Goal: Navigation & Orientation: Find specific page/section

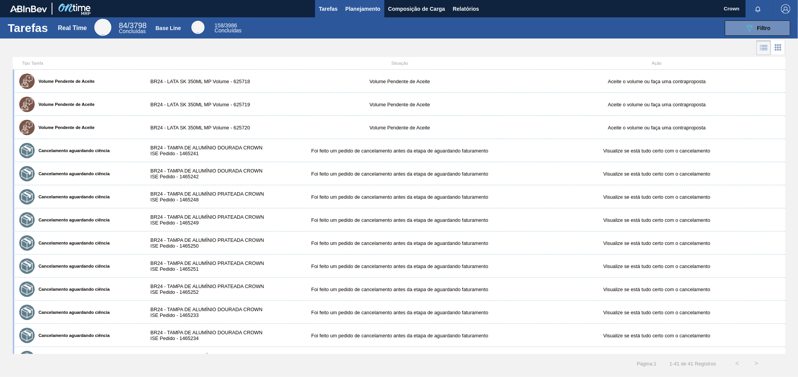
click at [370, 12] on span "Planejamento" at bounding box center [362, 8] width 35 height 9
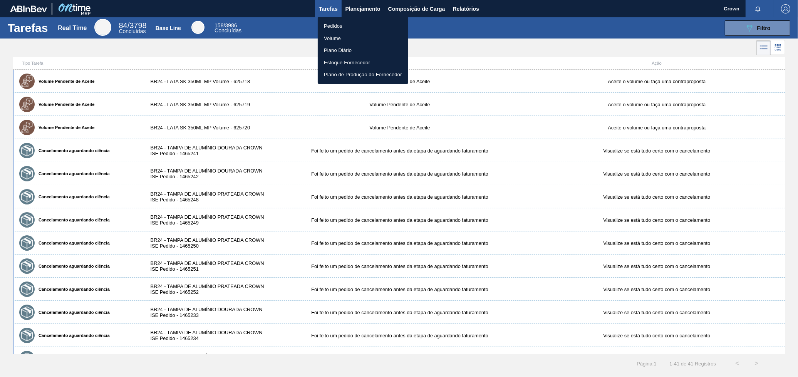
click at [770, 51] on div at bounding box center [399, 188] width 798 height 377
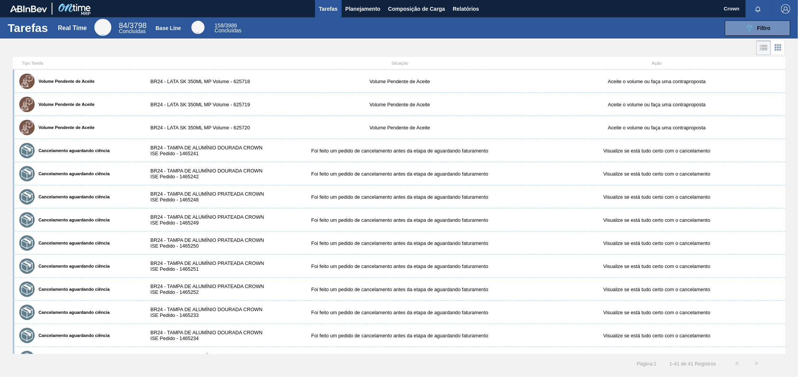
click at [776, 0] on body "Tarefas Planejamento Composição de Carga Relatórios Crown Marcar todas como lid…" at bounding box center [399, 0] width 798 height 0
click at [776, 51] on icon at bounding box center [777, 47] width 9 height 9
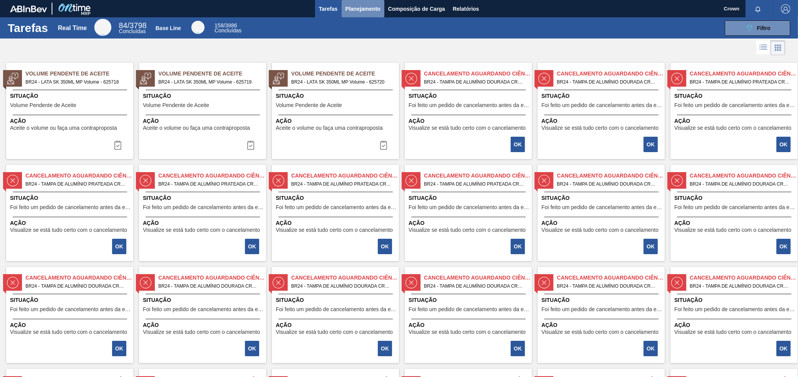
click at [355, 7] on span "Planejamento" at bounding box center [362, 8] width 35 height 9
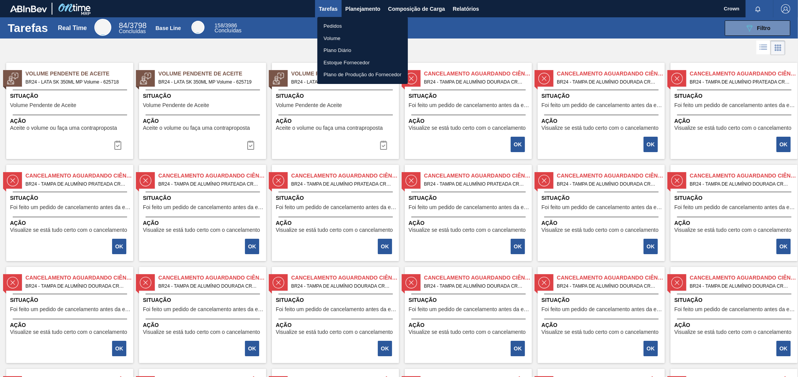
click at [352, 25] on li "Pedidos" at bounding box center [362, 26] width 90 height 12
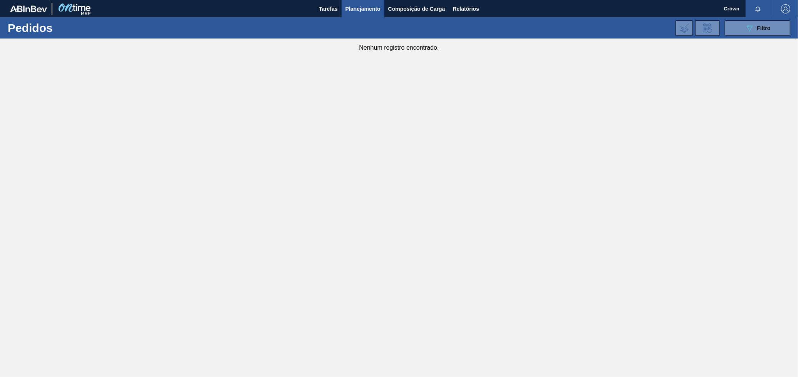
click at [358, 0] on button "Planejamento" at bounding box center [362, 8] width 43 height 17
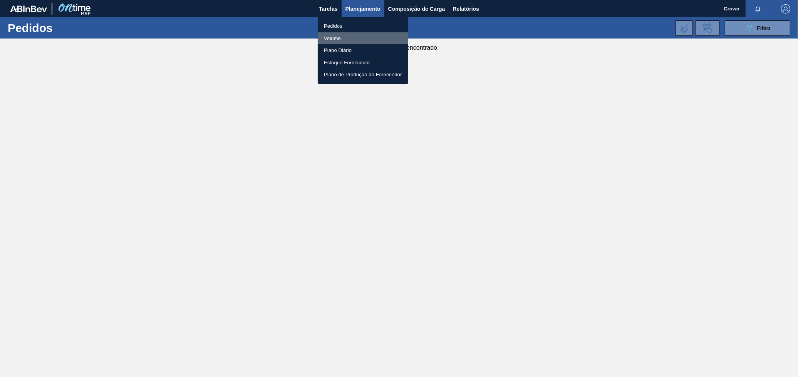
click at [357, 37] on li "Volume" at bounding box center [363, 38] width 90 height 12
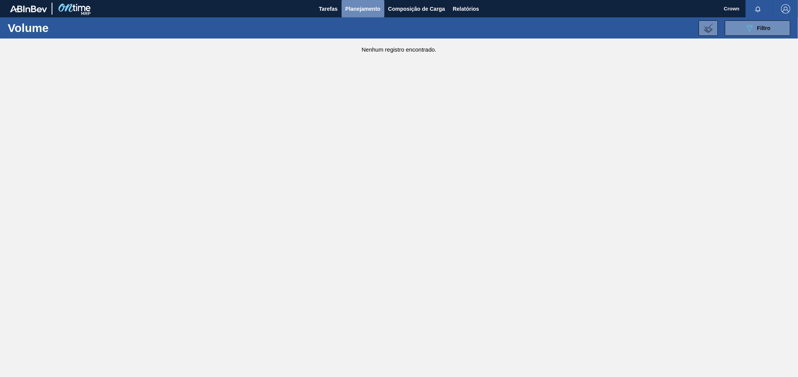
click at [363, 10] on span "Planejamento" at bounding box center [362, 8] width 35 height 9
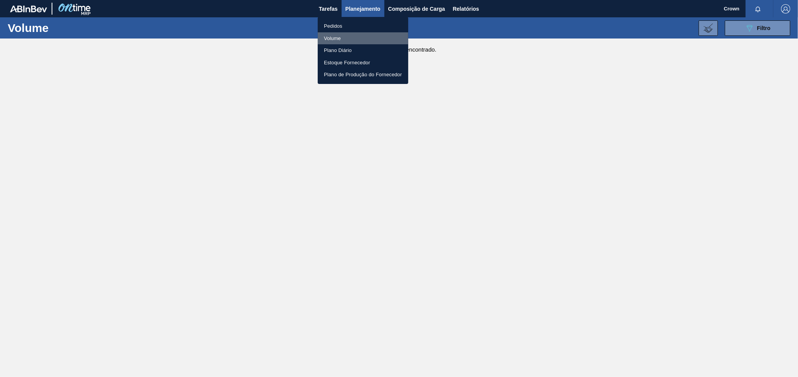
click at [331, 37] on li "Volume" at bounding box center [363, 38] width 90 height 12
